Goal: Transaction & Acquisition: Purchase product/service

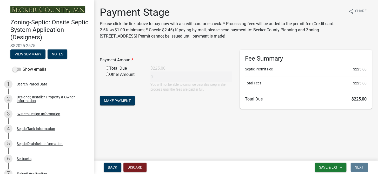
click at [107, 68] on input "radio" at bounding box center [107, 67] width 3 height 3
radio input "true"
type input "225"
click at [112, 100] on span "Make Payment" at bounding box center [117, 101] width 27 height 4
click at [108, 67] on input "radio" at bounding box center [107, 67] width 3 height 3
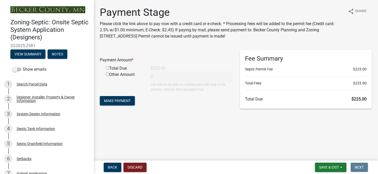
radio input "true"
type input "225"
click at [109, 101] on span "Make Payment" at bounding box center [117, 101] width 27 height 4
